Goal: Task Accomplishment & Management: Use online tool/utility

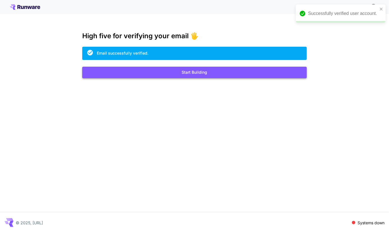
click at [201, 73] on button "Start Building" at bounding box center [194, 73] width 225 height 12
